Goal: Find specific page/section: Find specific page/section

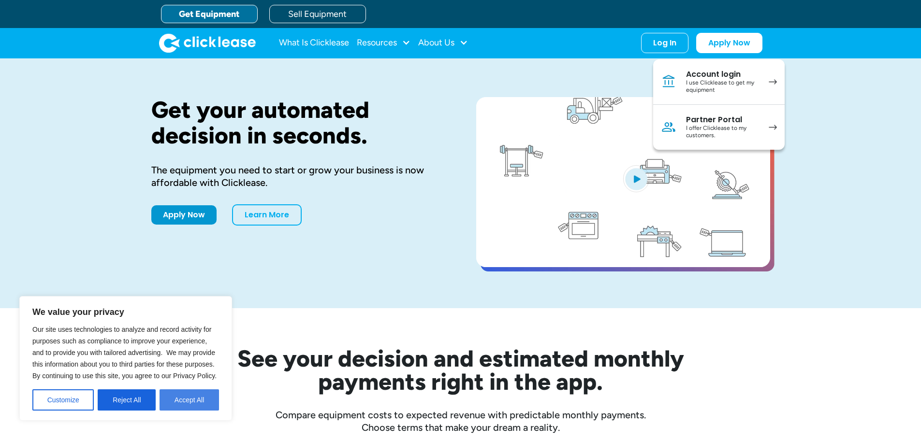
click at [193, 406] on button "Accept All" at bounding box center [189, 400] width 59 height 21
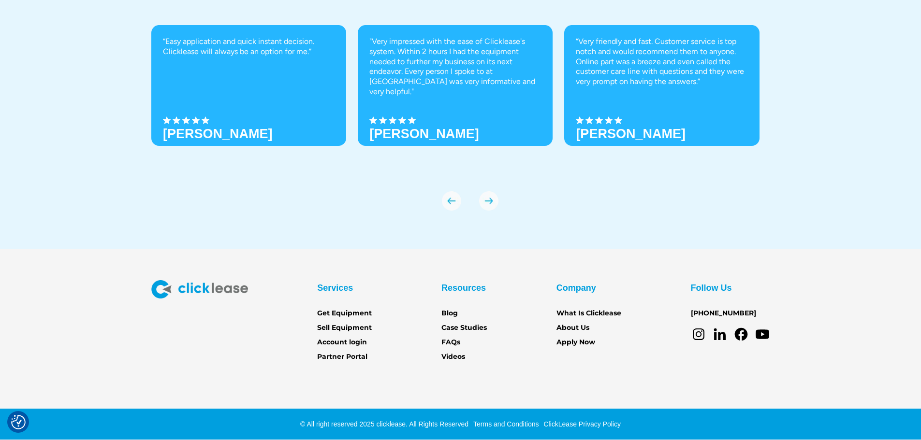
scroll to position [4206, 0]
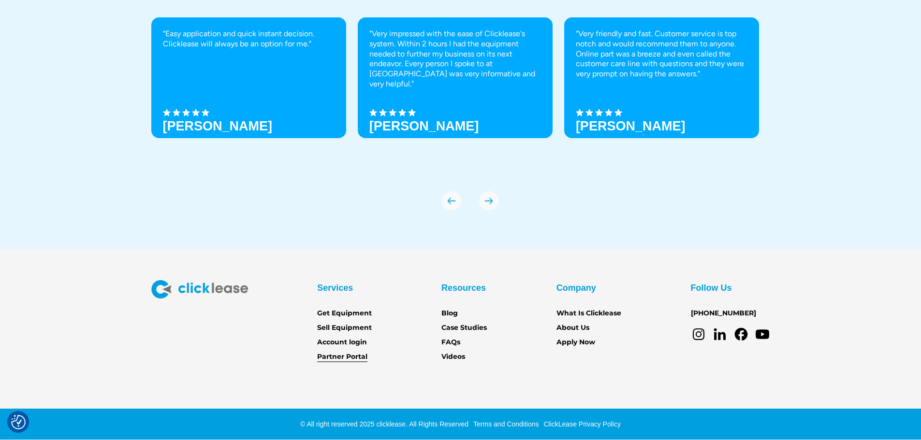
click at [317, 352] on link "Partner Portal" at bounding box center [342, 357] width 50 height 11
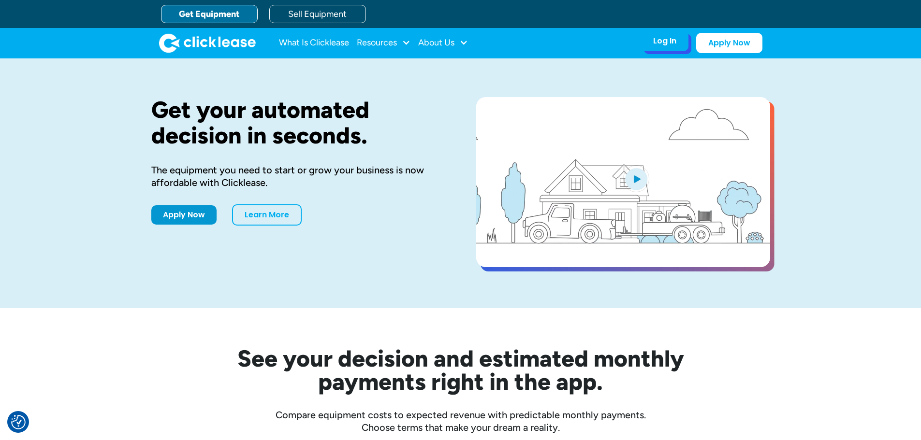
click at [676, 39] on div "Log In" at bounding box center [664, 41] width 23 height 10
